Goal: Information Seeking & Learning: Learn about a topic

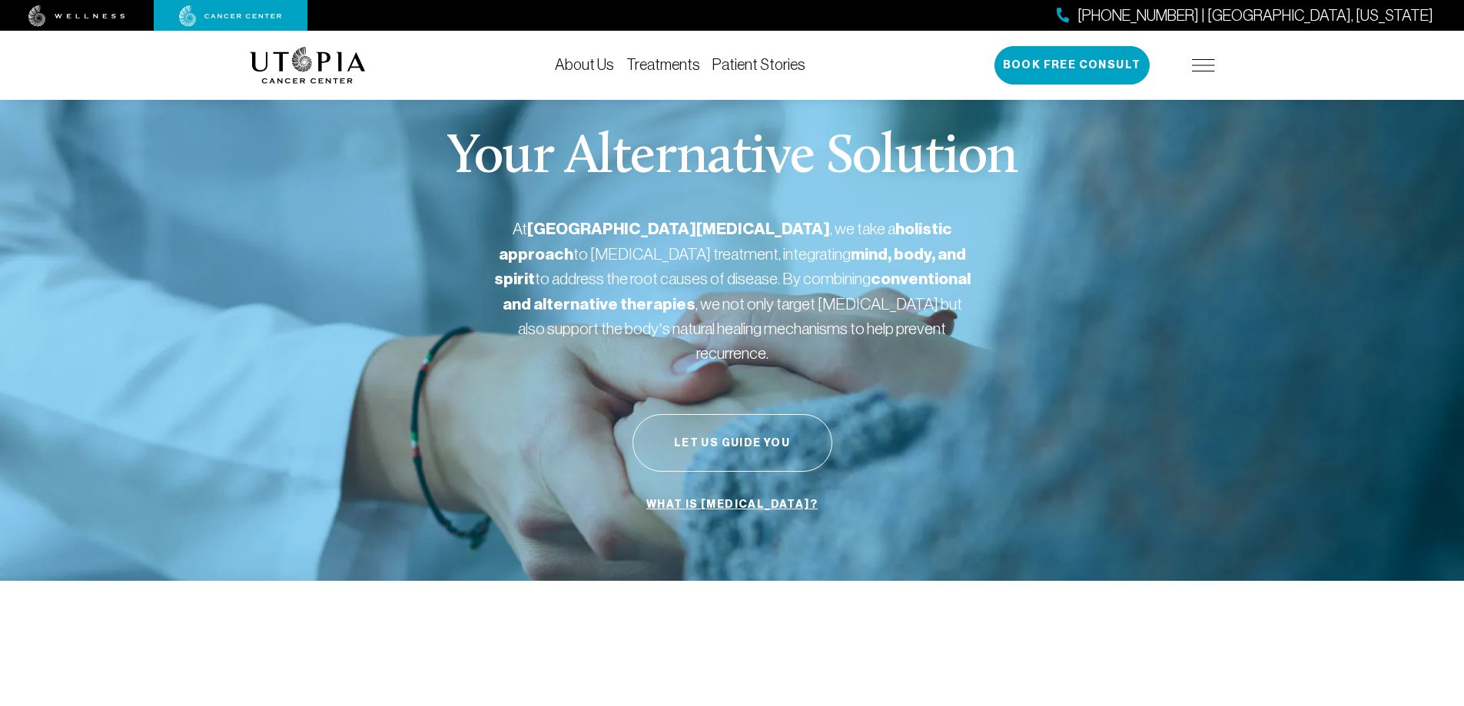
click at [590, 65] on link "About Us" at bounding box center [584, 64] width 59 height 17
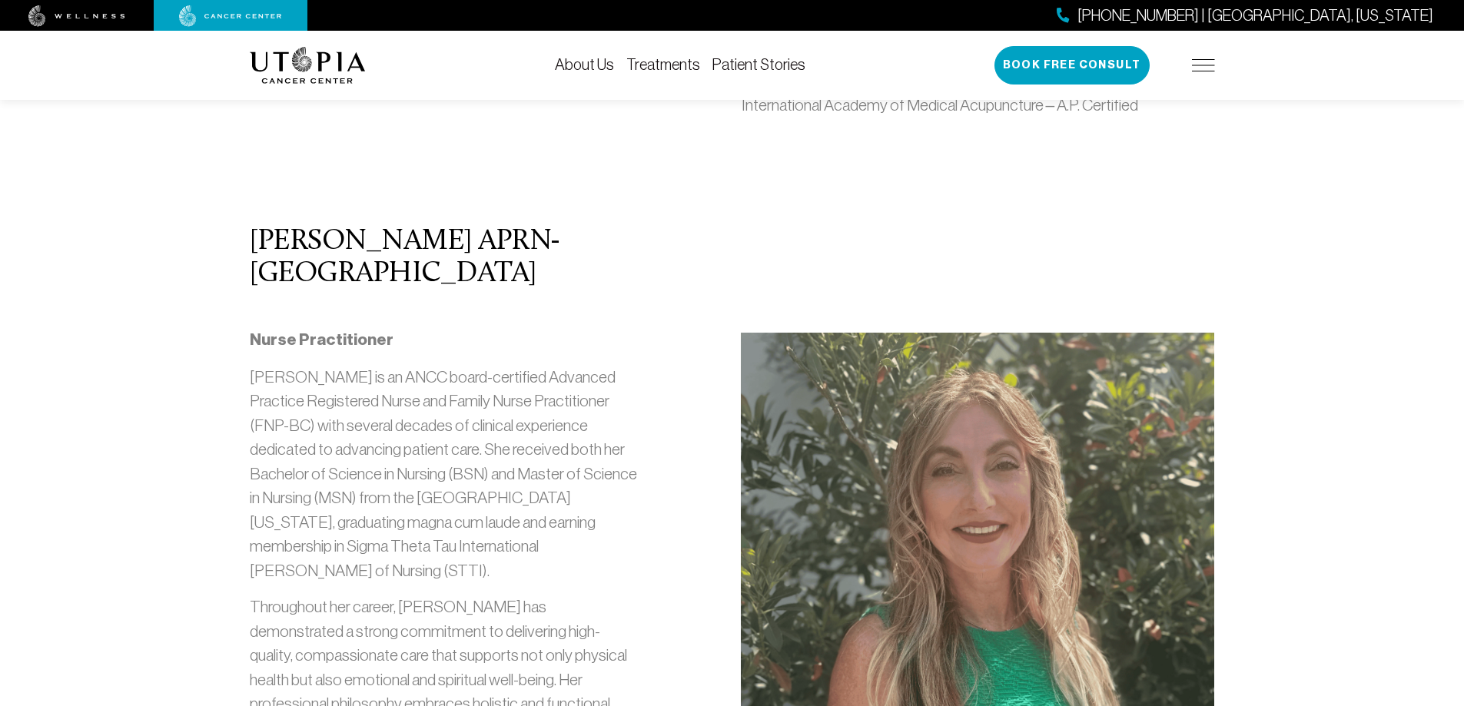
scroll to position [1486, 0]
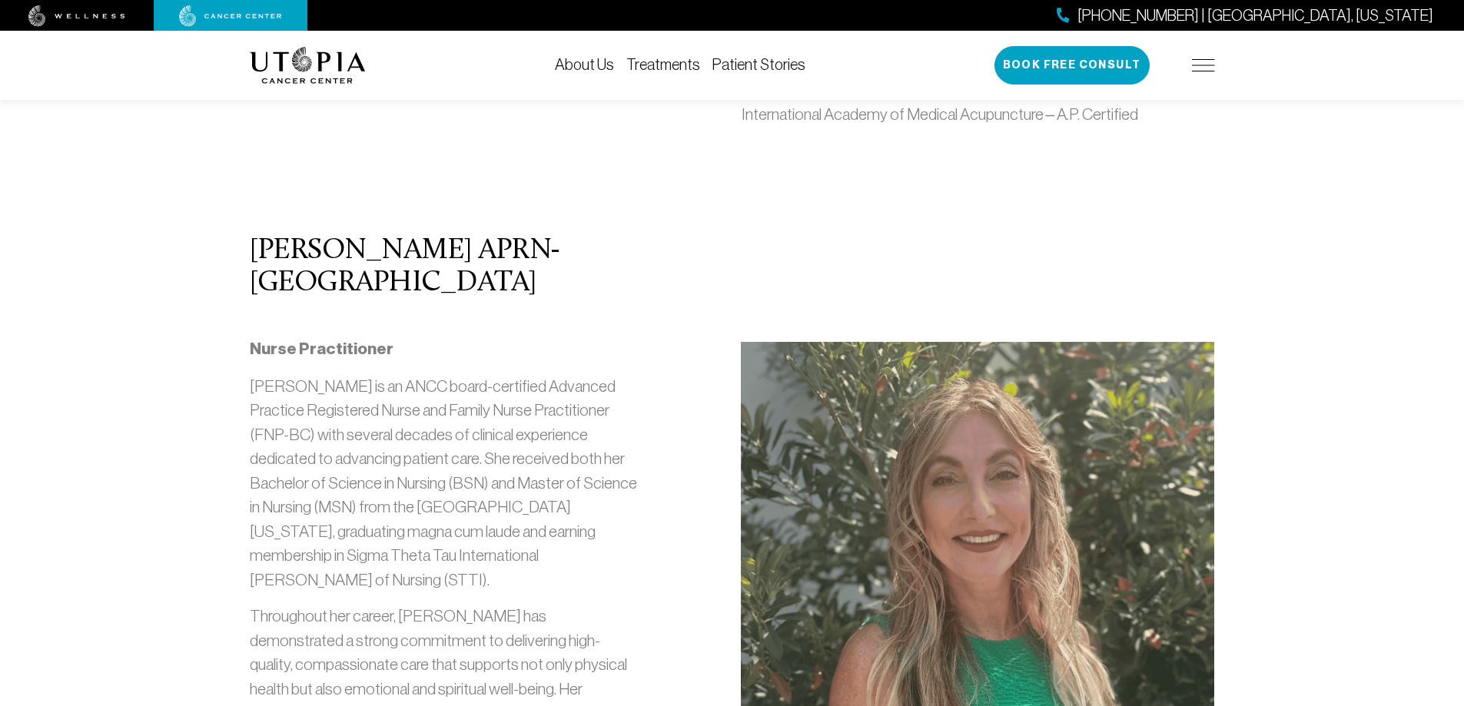
click at [910, 432] on img at bounding box center [977, 565] width 473 height 447
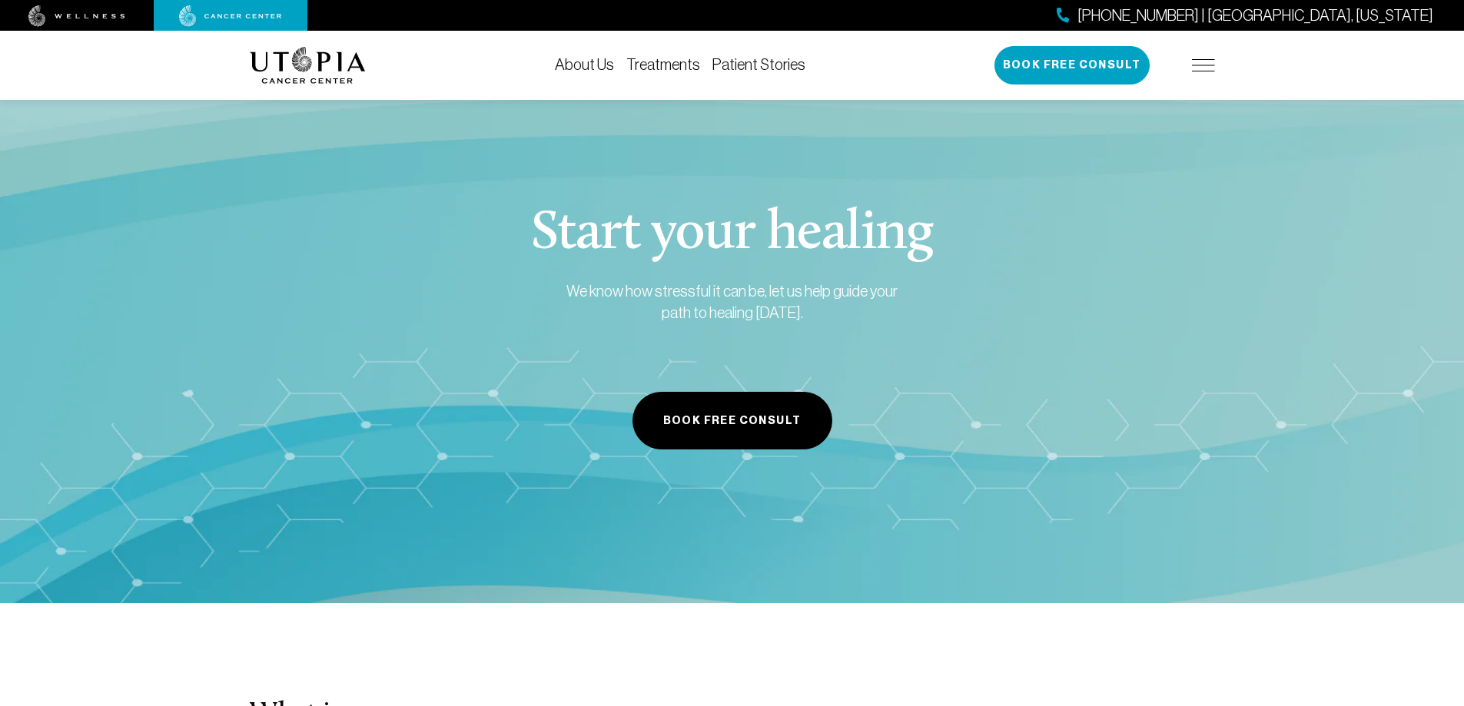
scroll to position [7634, 0]
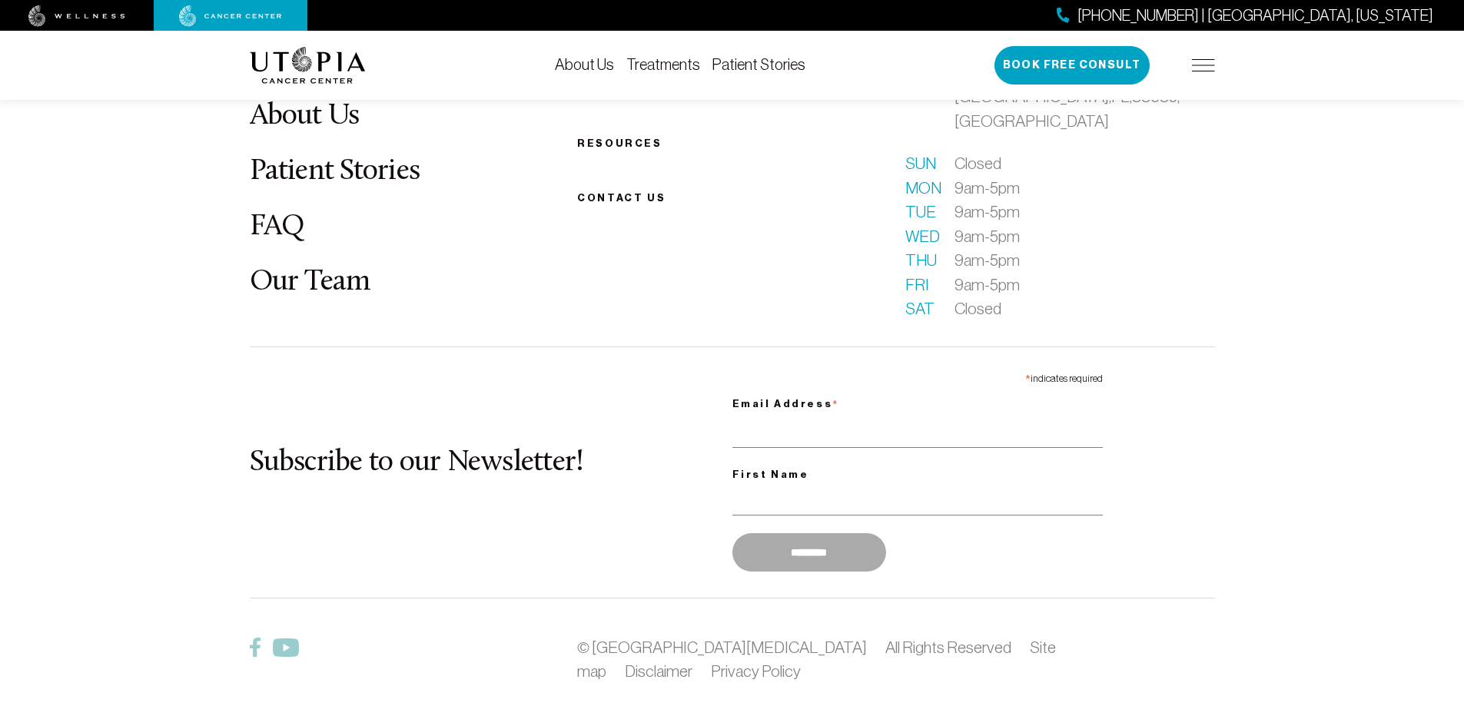
scroll to position [5181, 0]
